Goal: Information Seeking & Learning: Learn about a topic

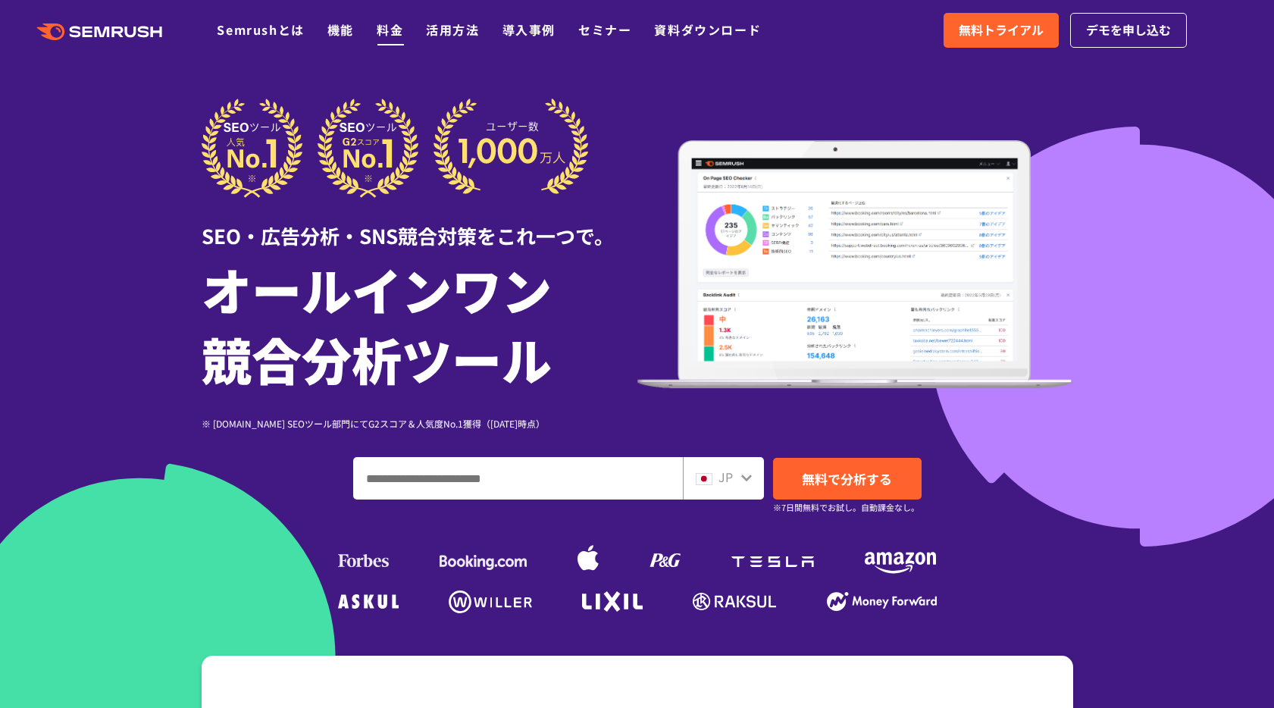
click at [396, 34] on link "料金" at bounding box center [390, 29] width 27 height 18
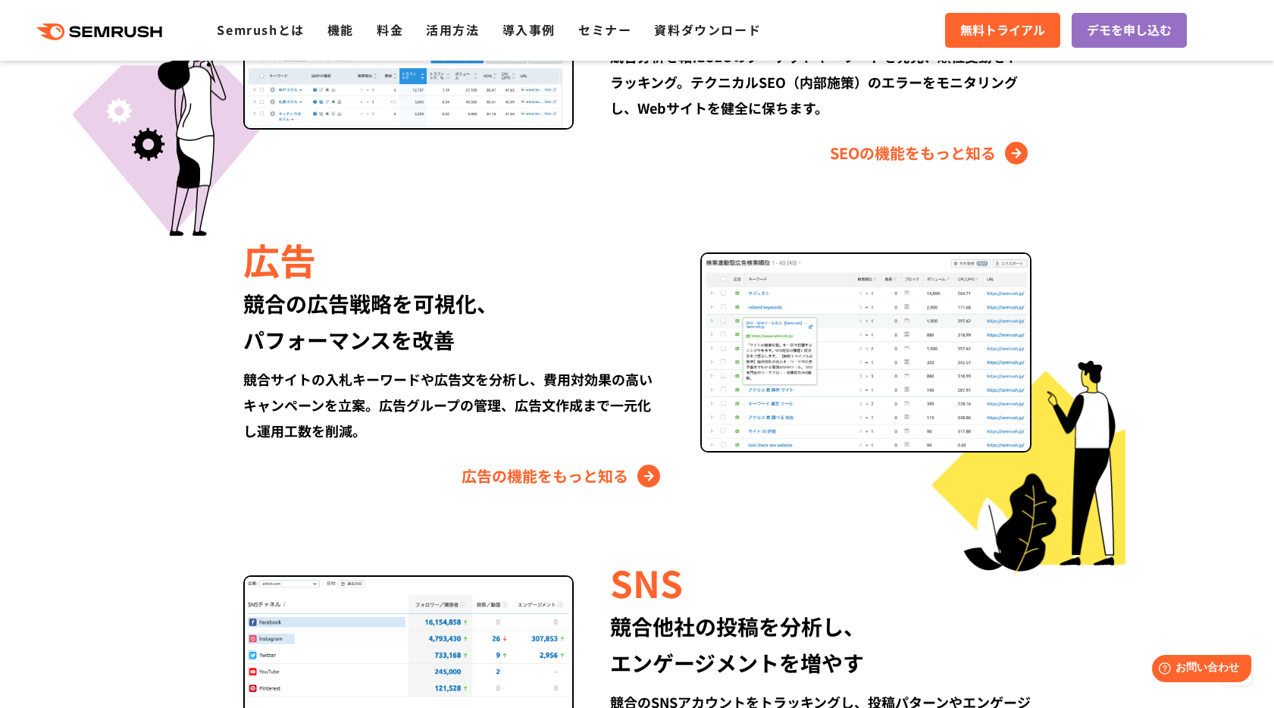
scroll to position [1653, 0]
